Goal: Complete application form

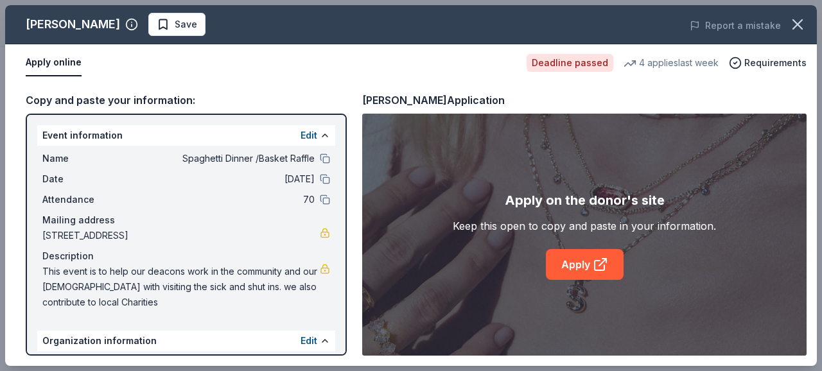
scroll to position [110, 0]
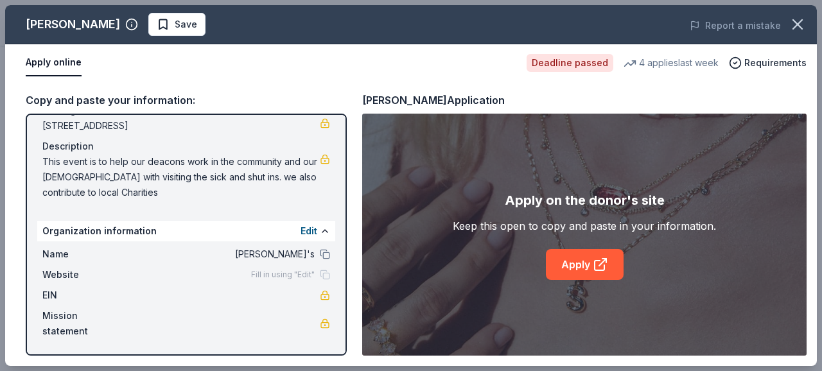
click at [262, 255] on span "[PERSON_NAME]'s" at bounding box center [221, 254] width 186 height 15
click at [301, 231] on button "Edit" at bounding box center [309, 230] width 17 height 15
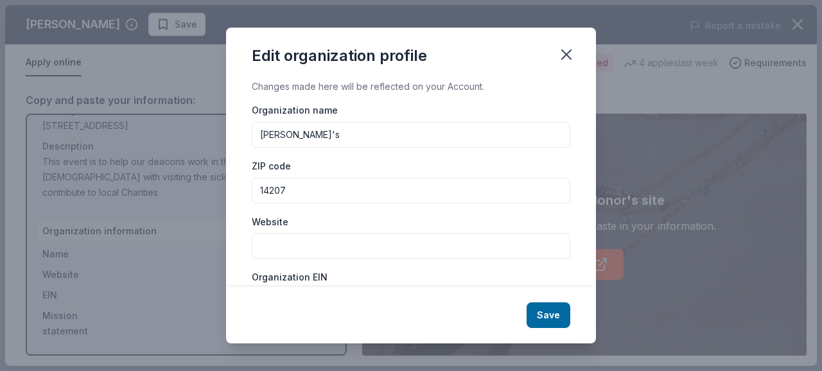
click at [327, 129] on input "[PERSON_NAME]'s" at bounding box center [411, 135] width 319 height 26
type input "r"
click at [293, 189] on input "14207" at bounding box center [411, 191] width 319 height 26
type input "14217"
click at [313, 247] on input "Website" at bounding box center [411, 246] width 319 height 26
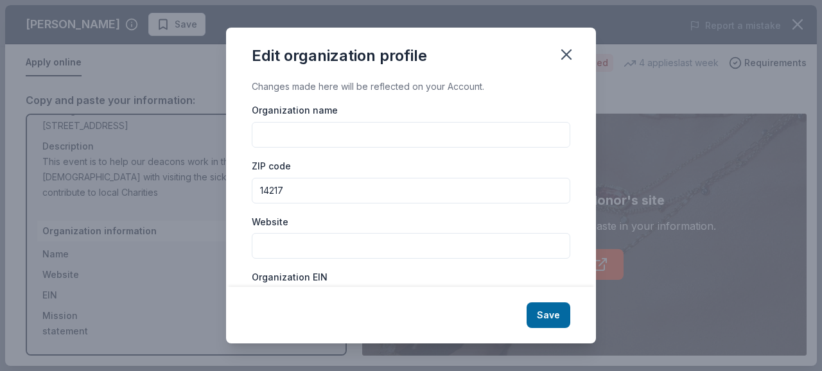
type input "[URL][DOMAIN_NAME]"
click at [370, 128] on input "Organization name" at bounding box center [411, 135] width 319 height 26
drag, startPoint x: 326, startPoint y: 144, endPoint x: 295, endPoint y: 125, distance: 36.7
click at [295, 125] on input "Organization name" at bounding box center [411, 135] width 319 height 26
paste input "[URL][DOMAIN_NAME]"
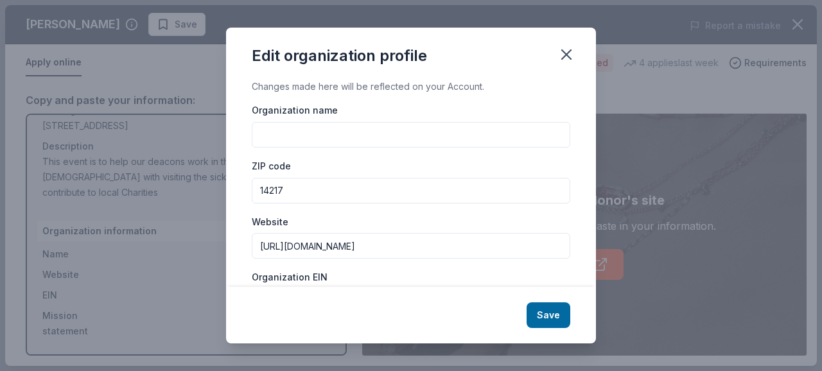
type input "[URL][DOMAIN_NAME]"
drag, startPoint x: 448, startPoint y: 132, endPoint x: 230, endPoint y: 115, distance: 219.0
click at [230, 115] on div "Changes made here will be reflected on your Account. Organization name [URL][DO…" at bounding box center [411, 182] width 370 height 207
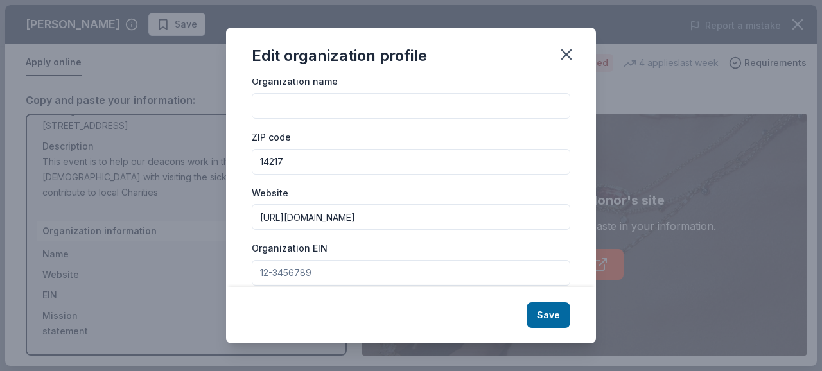
scroll to position [0, 0]
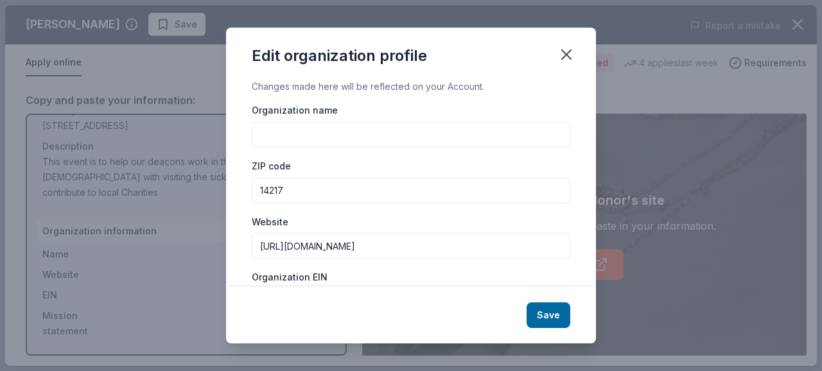
paste input "faith [DEMOGRAPHIC_DATA]"
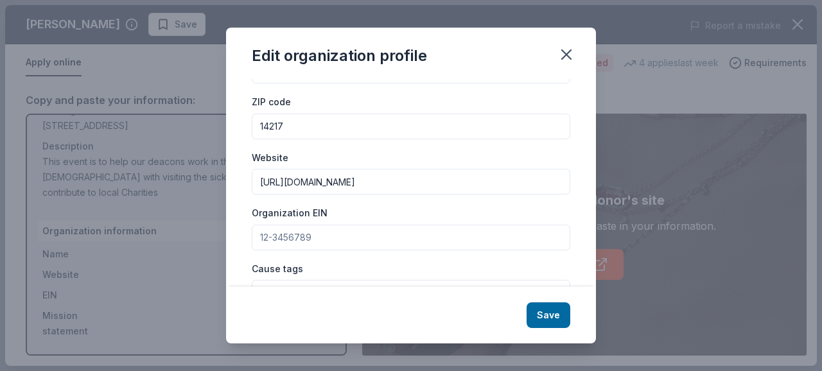
scroll to position [193, 0]
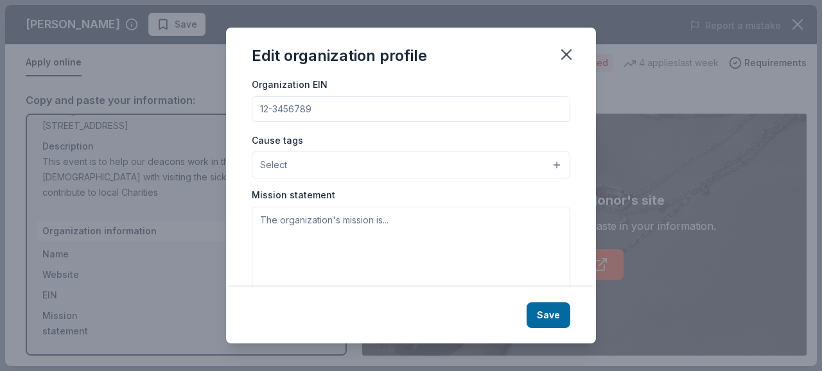
type input "faith [DEMOGRAPHIC_DATA]"
click at [335, 218] on textarea at bounding box center [411, 251] width 319 height 89
paste textarea "As children of God, we believe the Holy Spirit is with us daily, helping us to …"
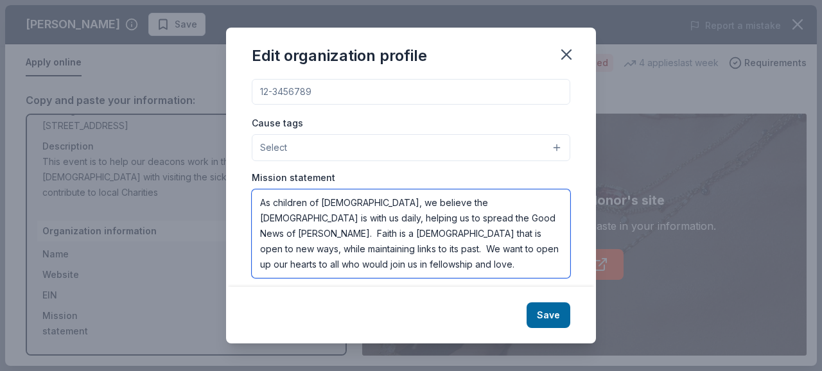
scroll to position [220, 0]
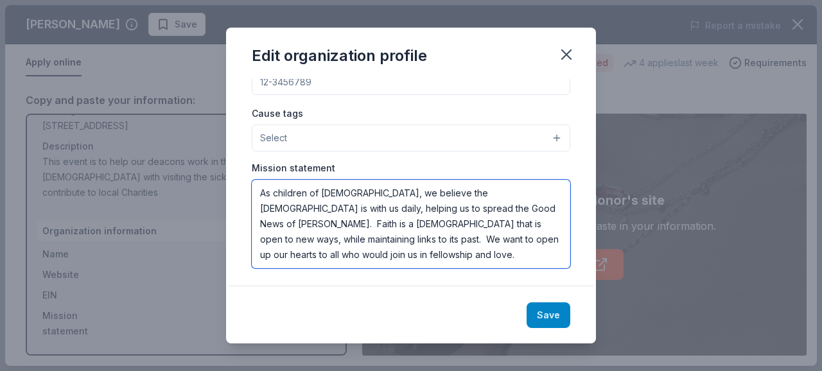
type textarea "As children of God, we believe the Holy Spirit is with us daily, helping us to …"
click at [546, 315] on button "Save" at bounding box center [549, 315] width 44 height 26
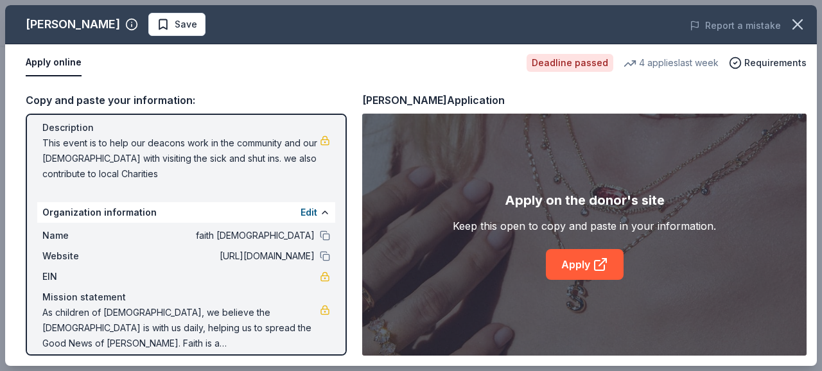
scroll to position [141, 0]
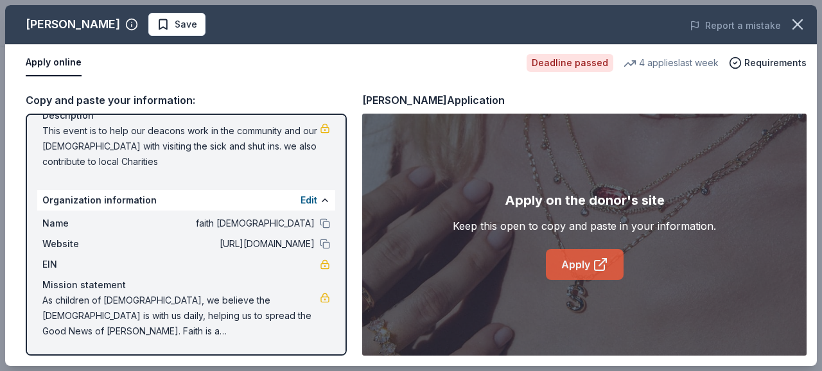
click at [589, 270] on link "Apply" at bounding box center [585, 264] width 78 height 31
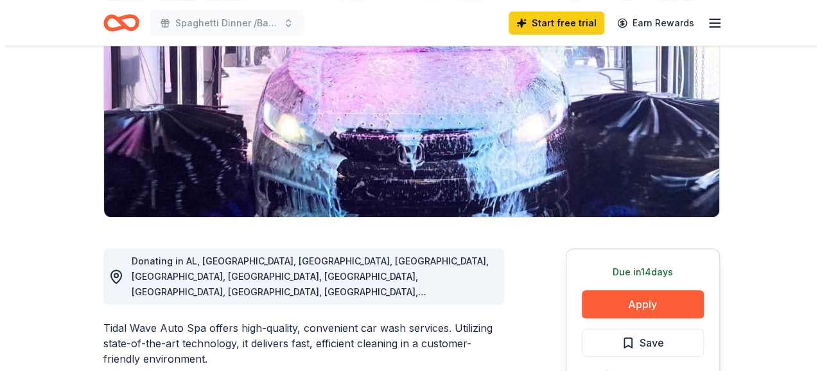
scroll to position [193, 0]
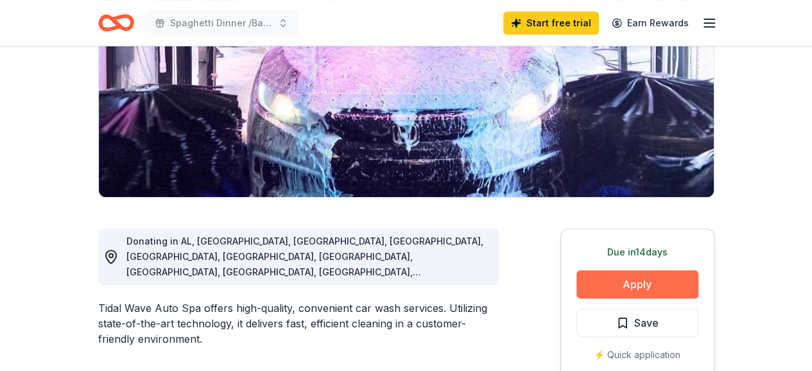
click at [631, 281] on button "Apply" at bounding box center [638, 284] width 122 height 28
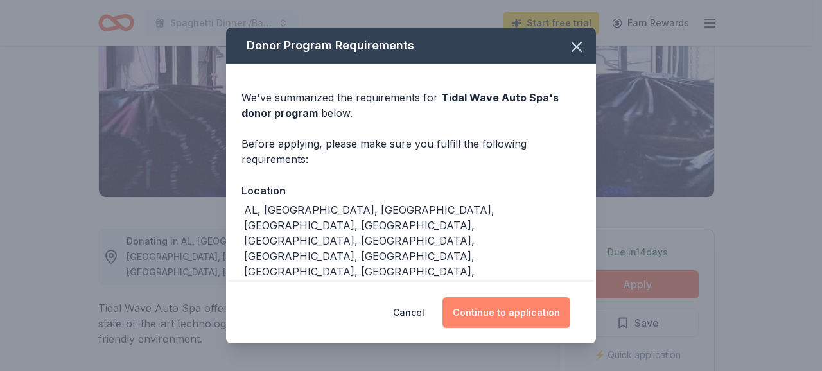
click at [493, 311] on button "Continue to application" at bounding box center [506, 312] width 128 height 31
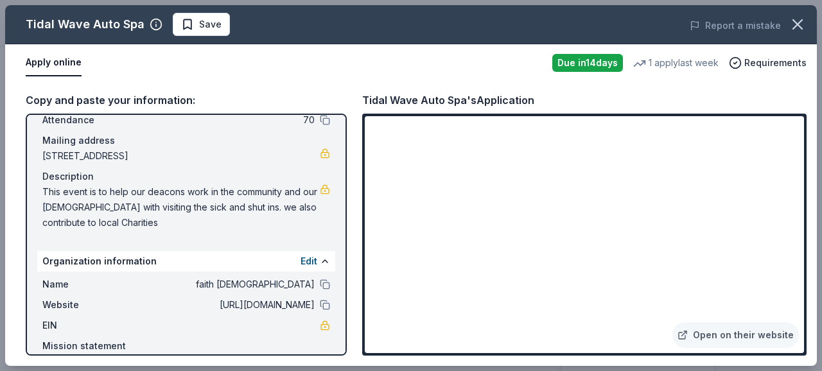
scroll to position [0, 0]
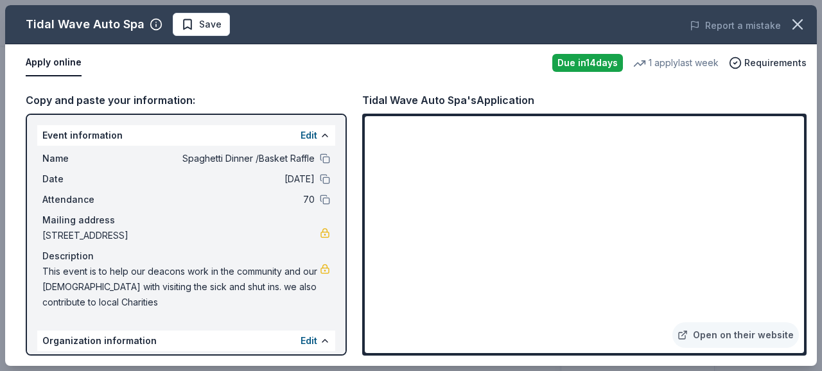
drag, startPoint x: 40, startPoint y: 231, endPoint x: 137, endPoint y: 232, distance: 97.6
click at [133, 232] on div "Name Spaghetti Dinner /Basket Raffle Date 11/08/25 Attendance 70 Mailing addres…" at bounding box center [186, 231] width 298 height 170
drag, startPoint x: 234, startPoint y: 236, endPoint x: 121, endPoint y: 232, distance: 113.1
click at [122, 233] on span "[STREET_ADDRESS]" at bounding box center [180, 235] width 277 height 15
click at [121, 232] on span "[STREET_ADDRESS]" at bounding box center [180, 235] width 277 height 15
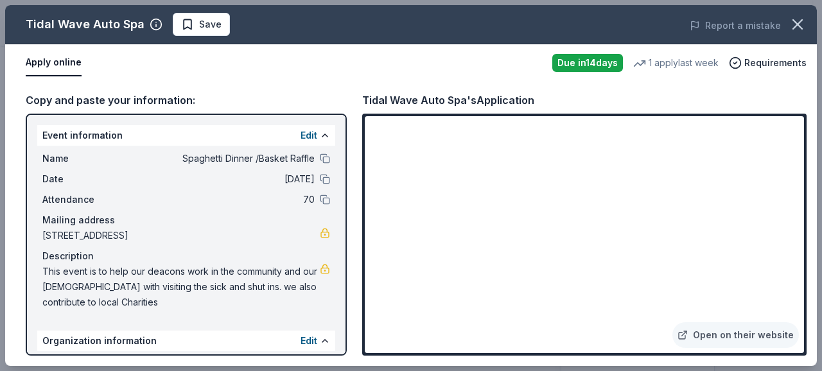
click at [121, 232] on span "[STREET_ADDRESS]" at bounding box center [180, 235] width 277 height 15
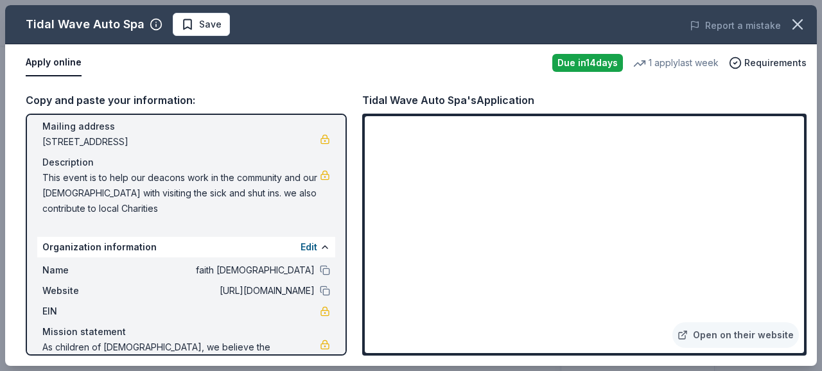
scroll to position [128, 0]
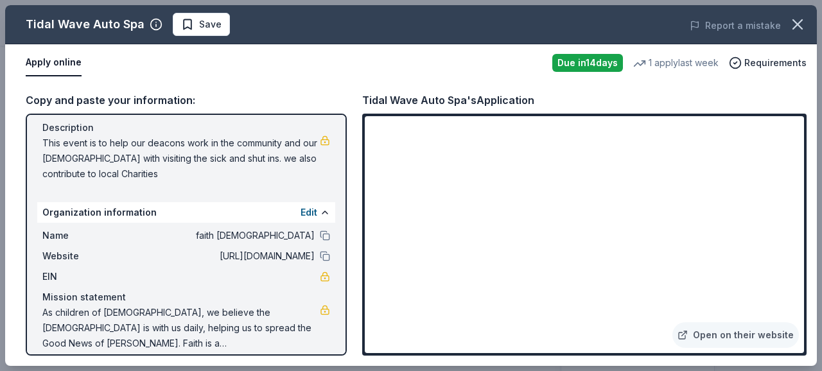
click at [213, 252] on span "[URL][DOMAIN_NAME]" at bounding box center [221, 256] width 186 height 15
drag, startPoint x: 213, startPoint y: 252, endPoint x: 168, endPoint y: 253, distance: 44.3
drag, startPoint x: 168, startPoint y: 253, endPoint x: 158, endPoint y: 268, distance: 18.0
click at [158, 268] on div "Name faith united presbyterian church Website https://www.faithunitedpresbyteri…" at bounding box center [186, 290] width 298 height 134
